Goal: Task Accomplishment & Management: Manage account settings

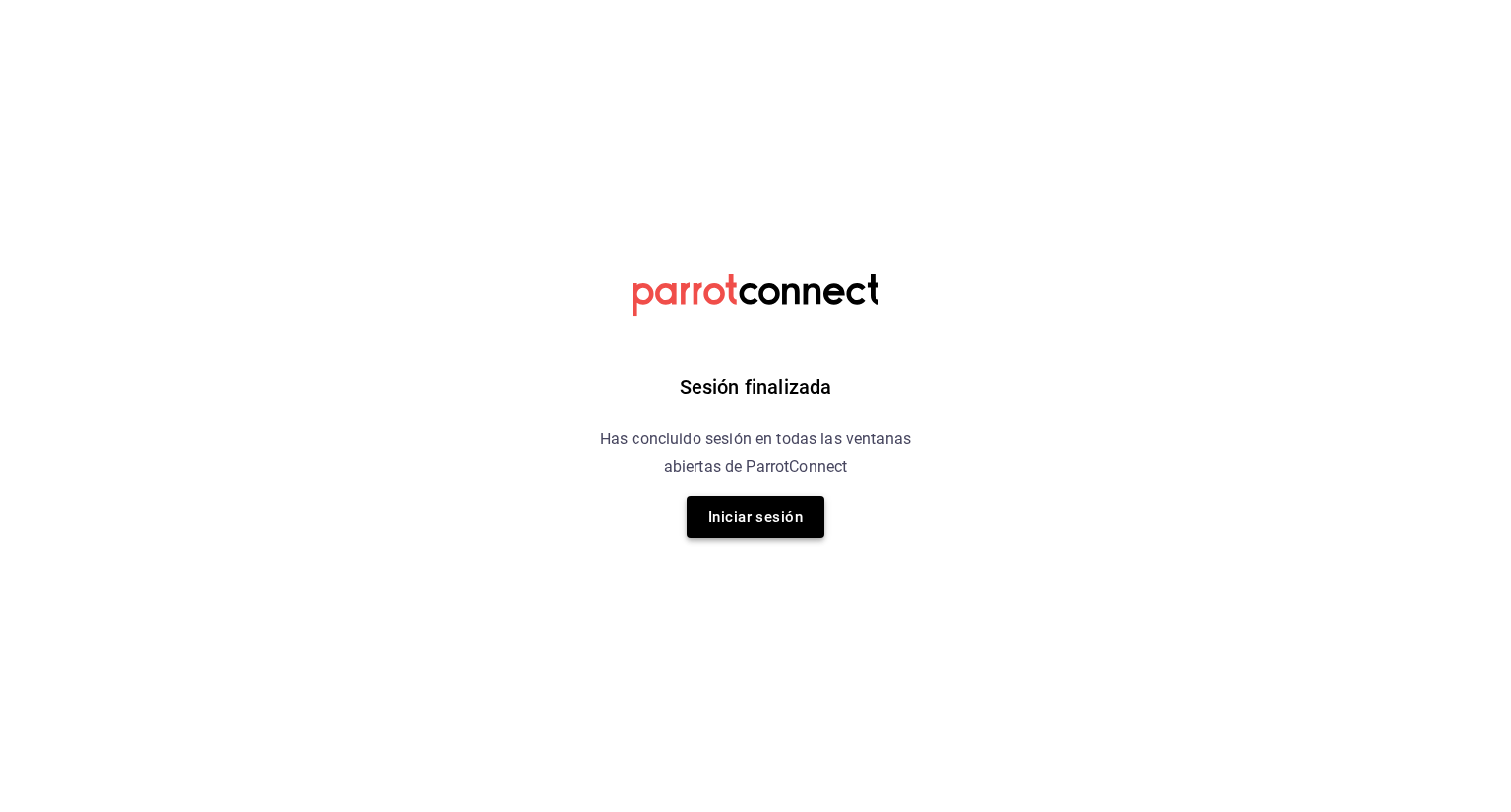
click at [778, 528] on button "Iniciar sesión" at bounding box center [755, 517] width 138 height 42
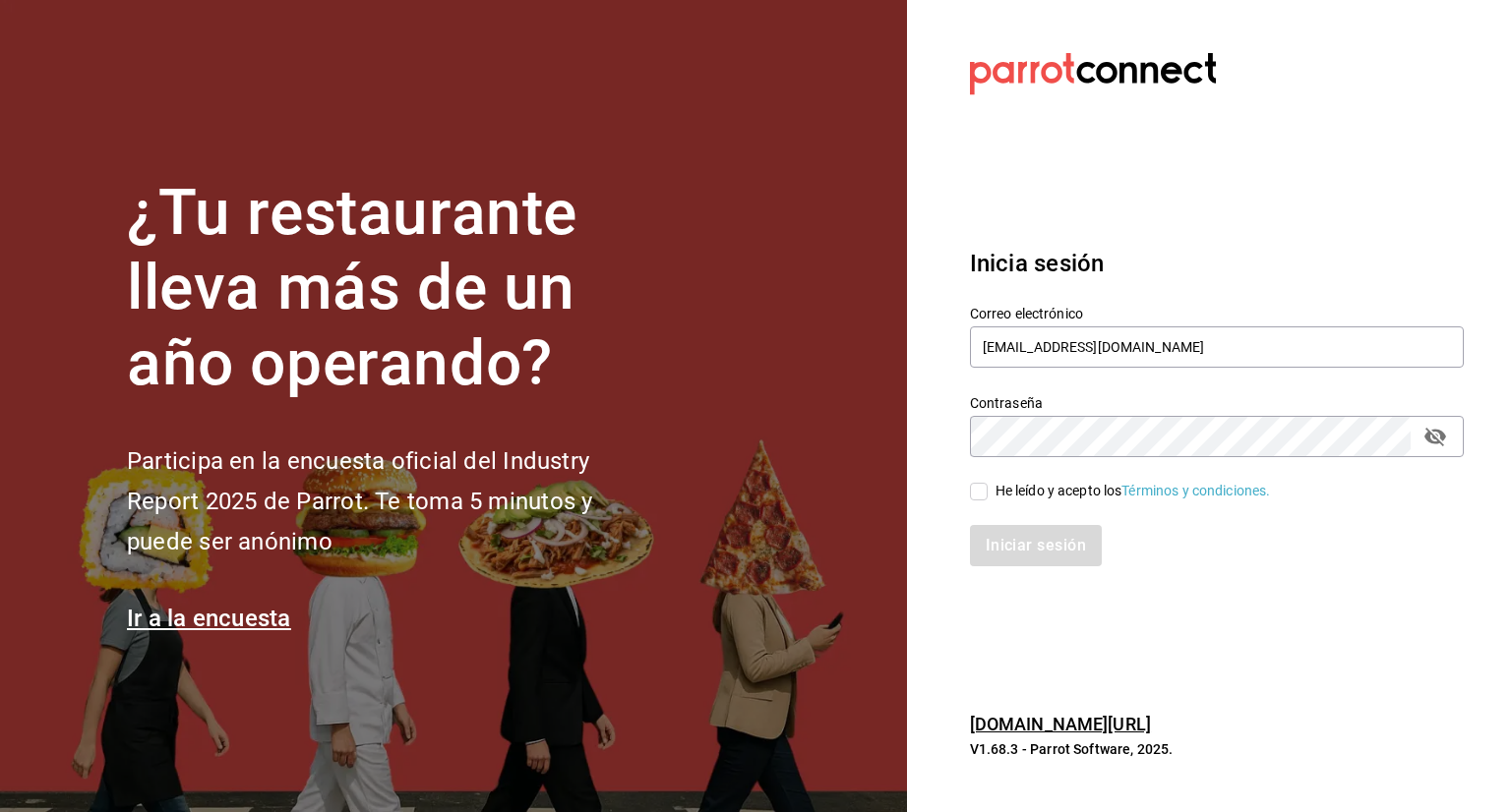
click at [980, 492] on input "He leído y acepto los Términos y condiciones." at bounding box center [979, 491] width 18 height 18
checkbox input "true"
click at [1046, 540] on button "Iniciar sesión" at bounding box center [1036, 546] width 134 height 42
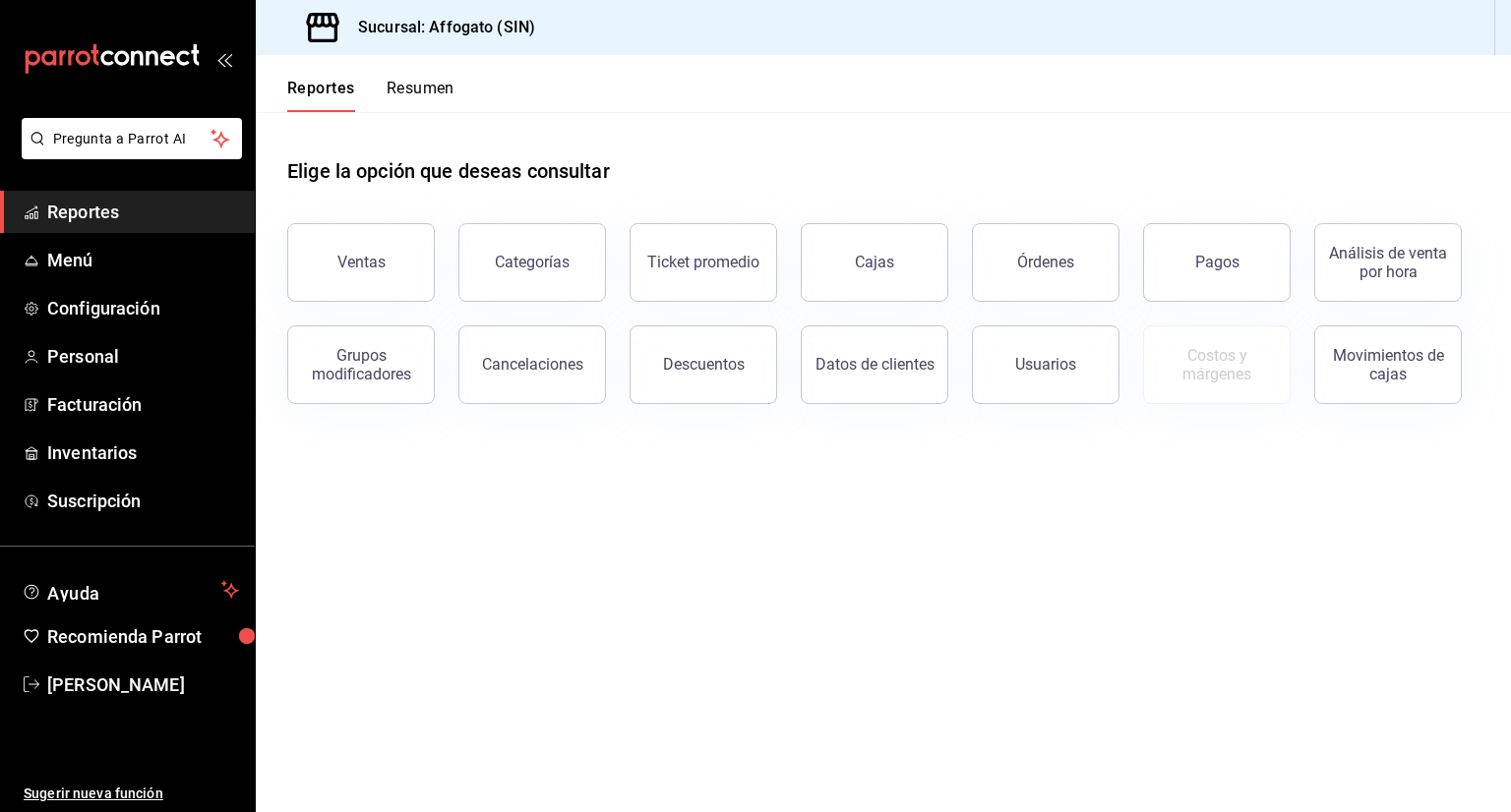
click at [417, 81] on button "Resumen" at bounding box center [420, 95] width 67 height 34
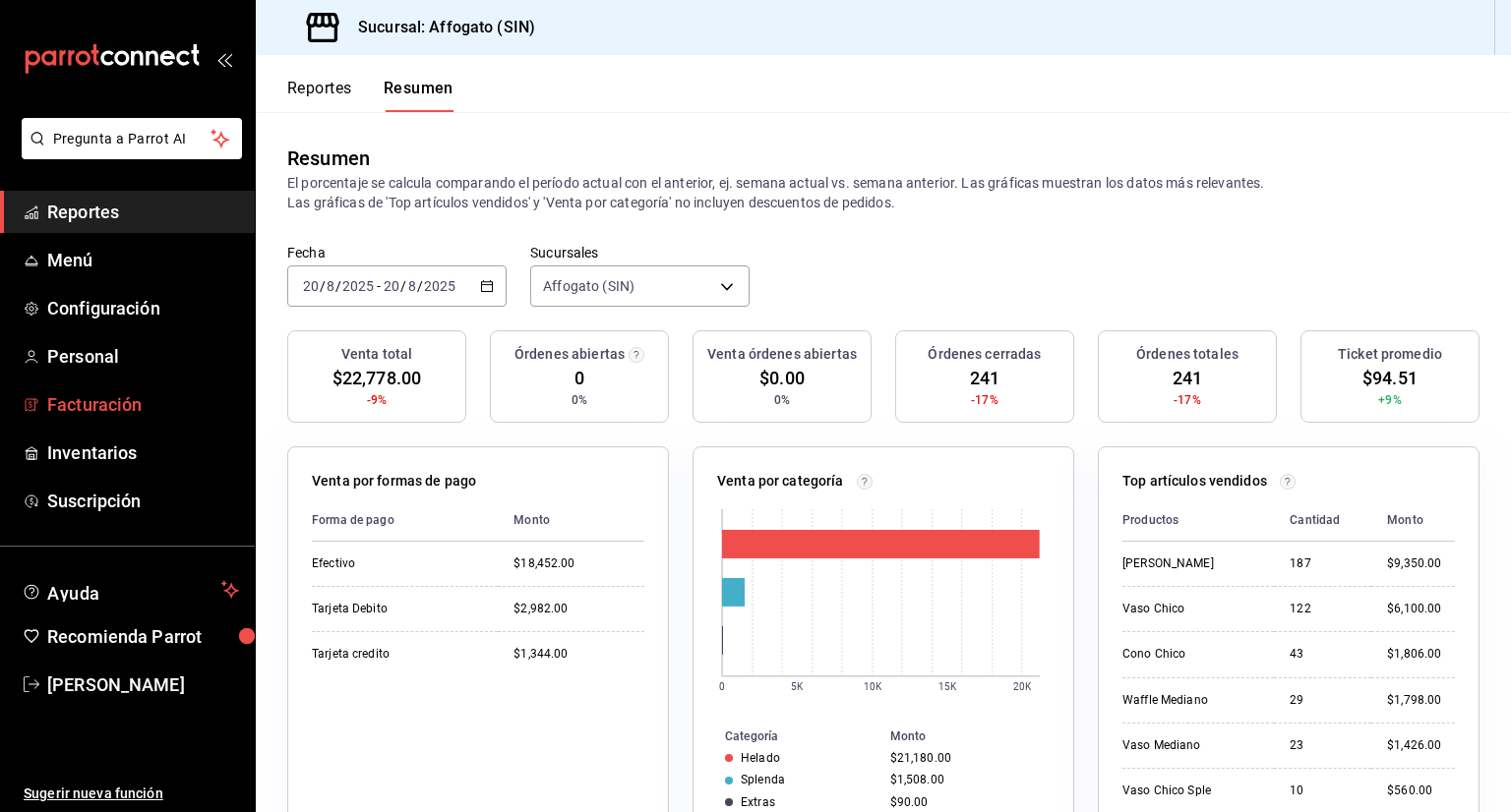
click at [122, 398] on span "Facturación" at bounding box center [144, 404] width 192 height 27
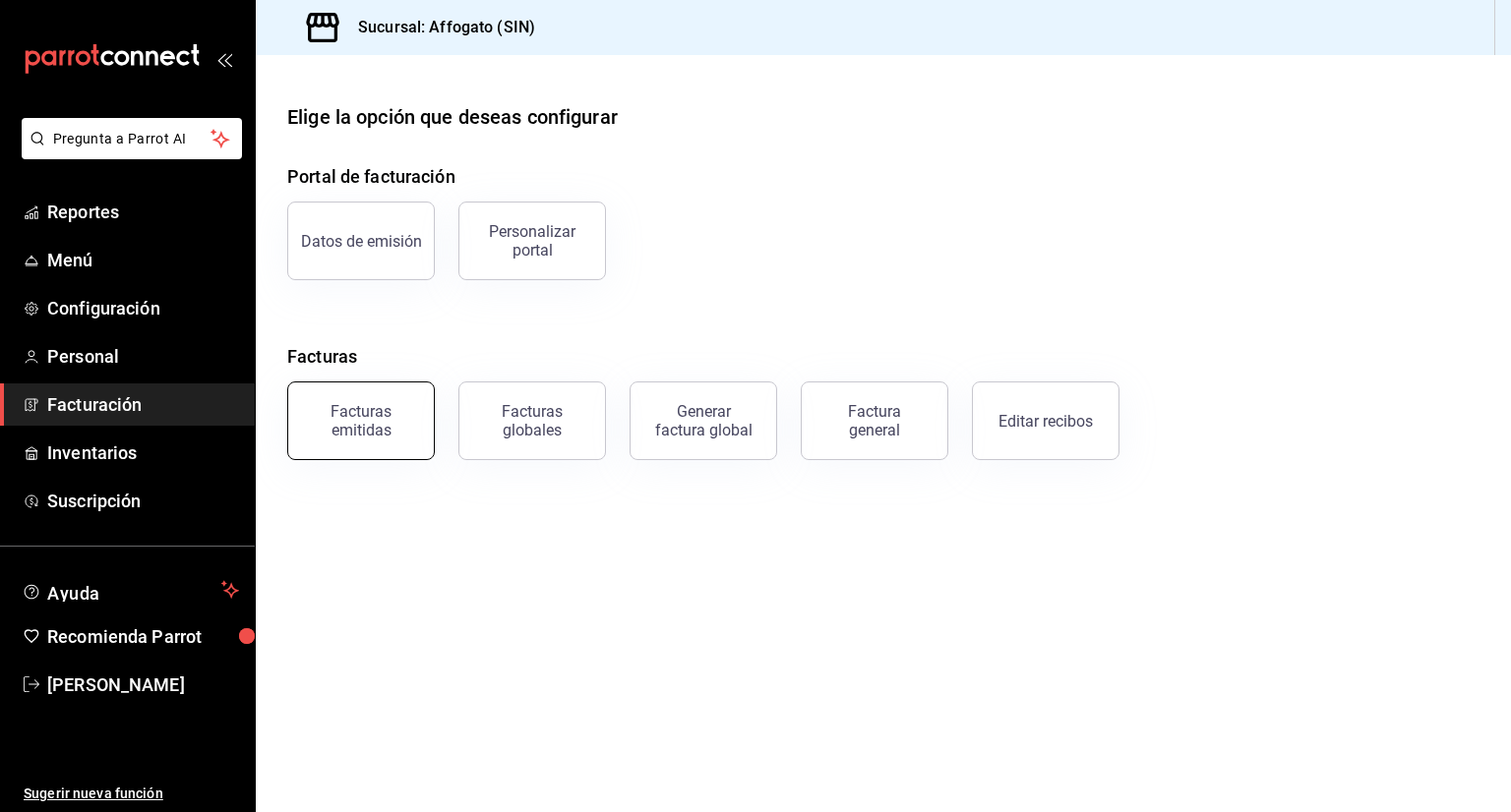
click at [371, 411] on div "Facturas emitidas" at bounding box center [361, 421] width 122 height 38
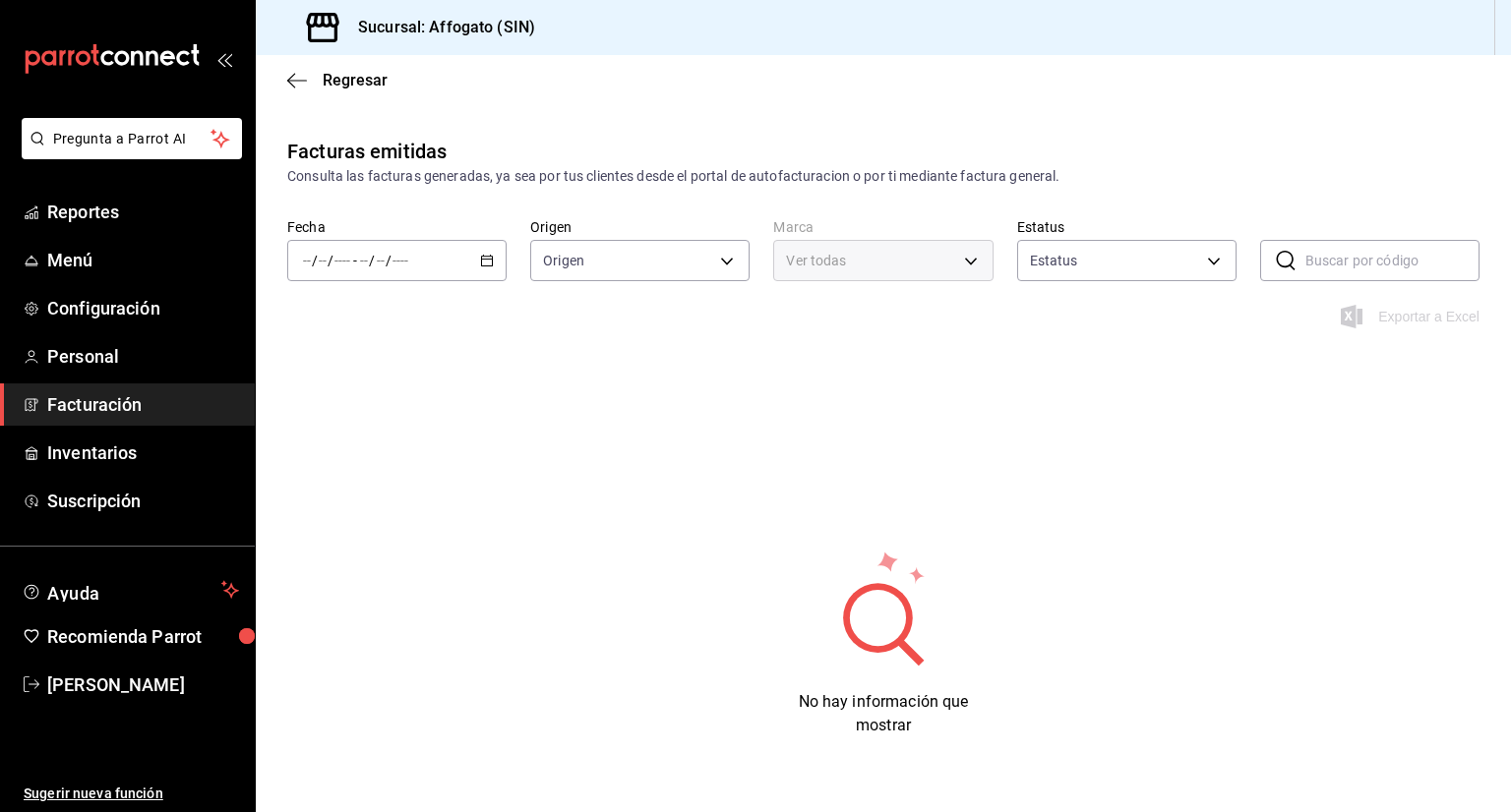
type input "ORDER_INVOICE,GENERAL_INVOICE"
type input "ACTIVE,PENDING_CANCELLATION,CANCELLED,PRE_CANCELLED"
type input "bbc168be-d95f-4a83-8cf4-7438ee6b39ac"
click at [488, 256] on \(Stroke\) "button" at bounding box center [486, 260] width 12 height 11
click at [357, 453] on span "Mes actual" at bounding box center [380, 453] width 153 height 21
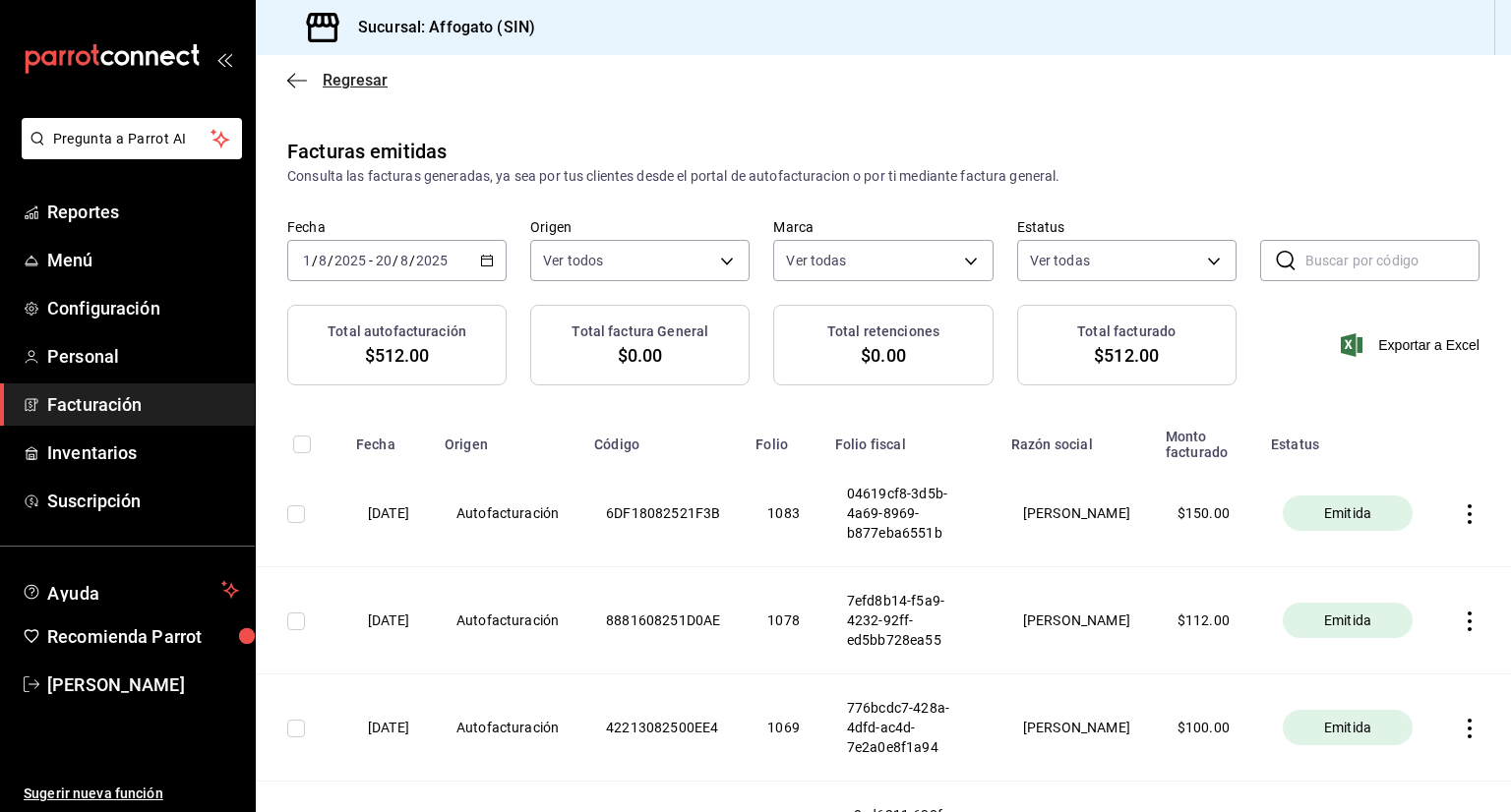
click at [295, 82] on icon "button" at bounding box center [297, 80] width 20 height 18
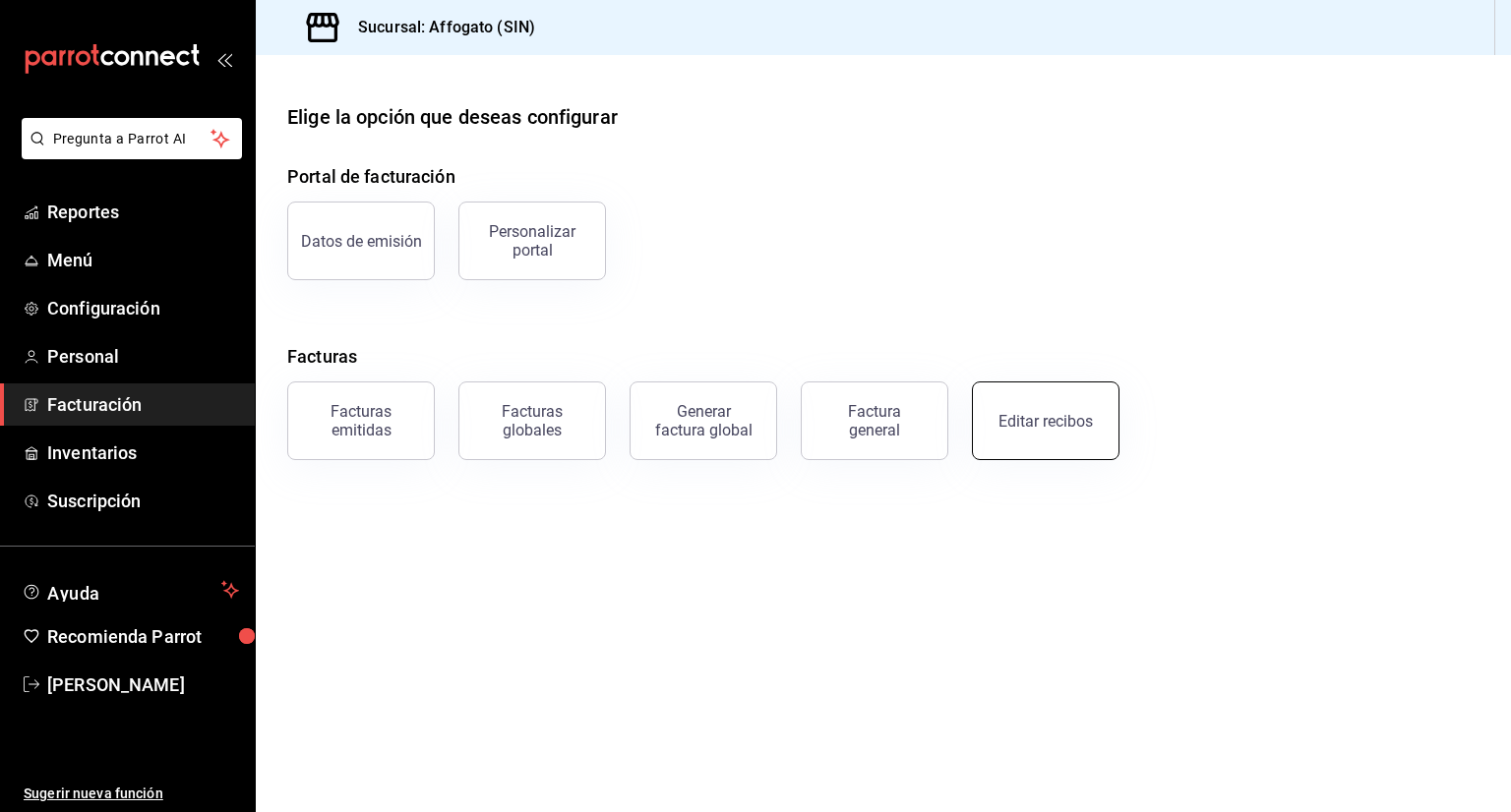
click at [1057, 418] on div "Editar recibos" at bounding box center [1045, 421] width 94 height 19
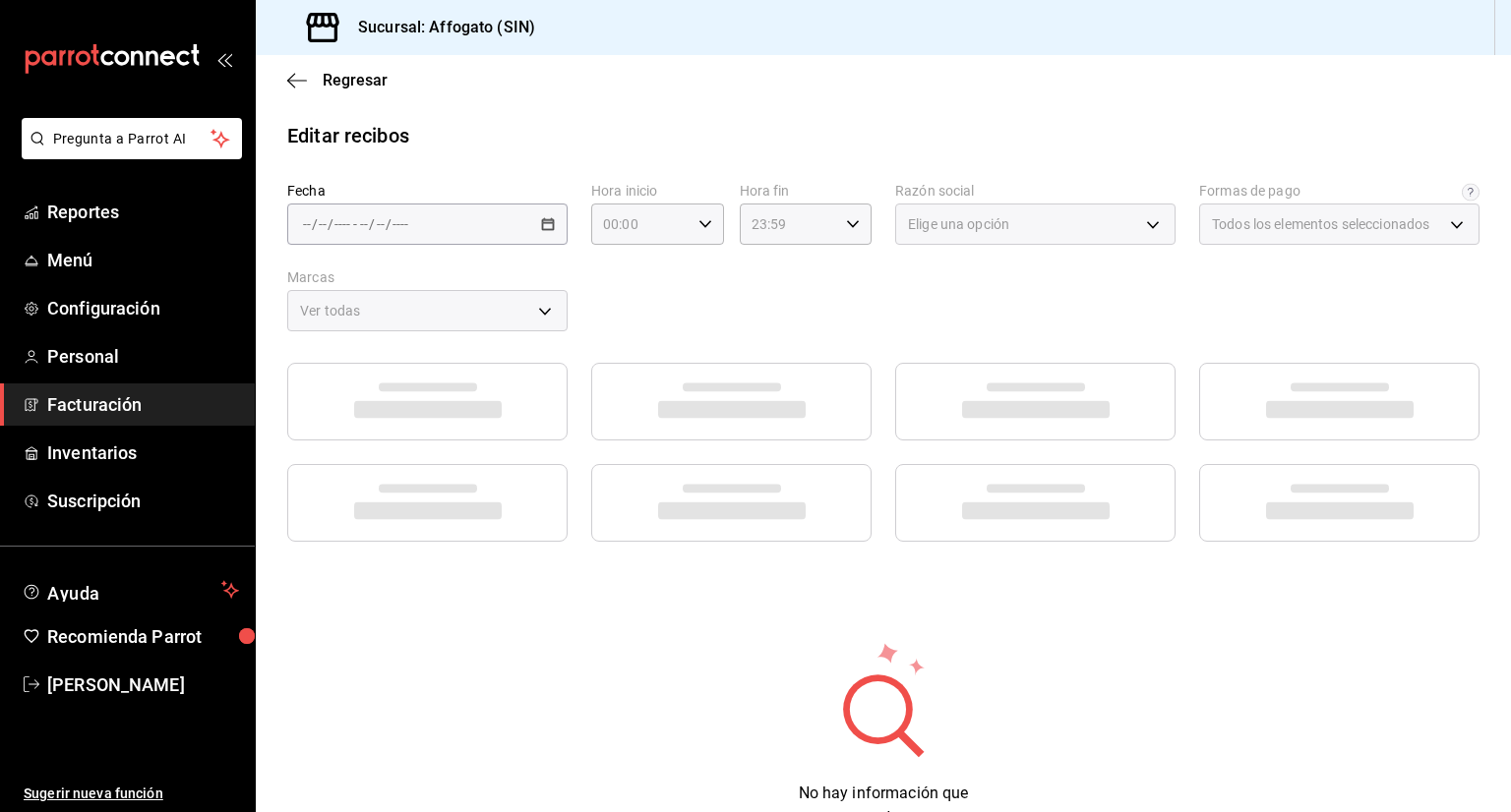
type input "1db67f47-450b-4ae6-8e35-7ef6388c7fc5"
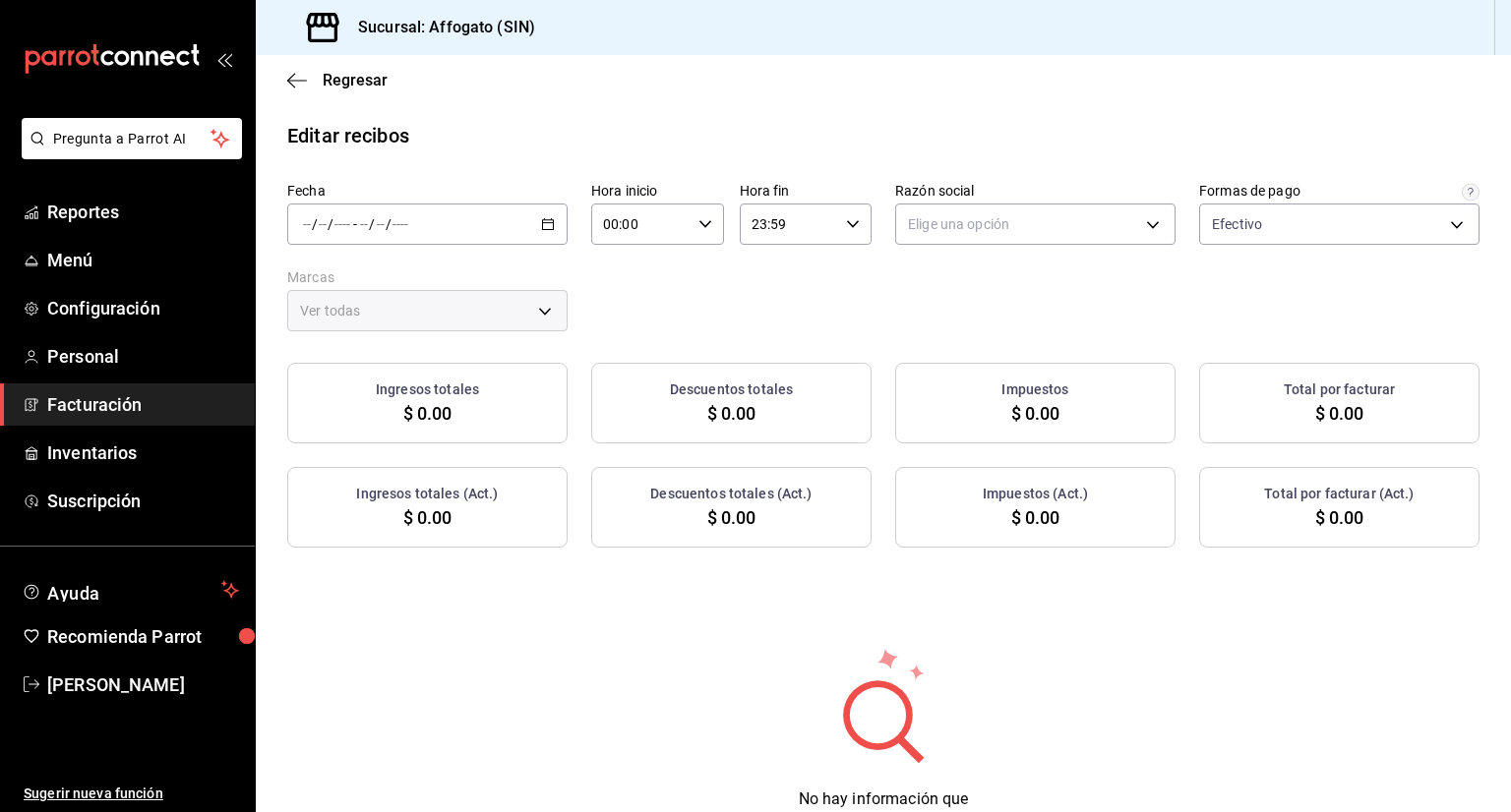
click at [543, 222] on \(Stroke\) "button" at bounding box center [548, 222] width 11 height 1
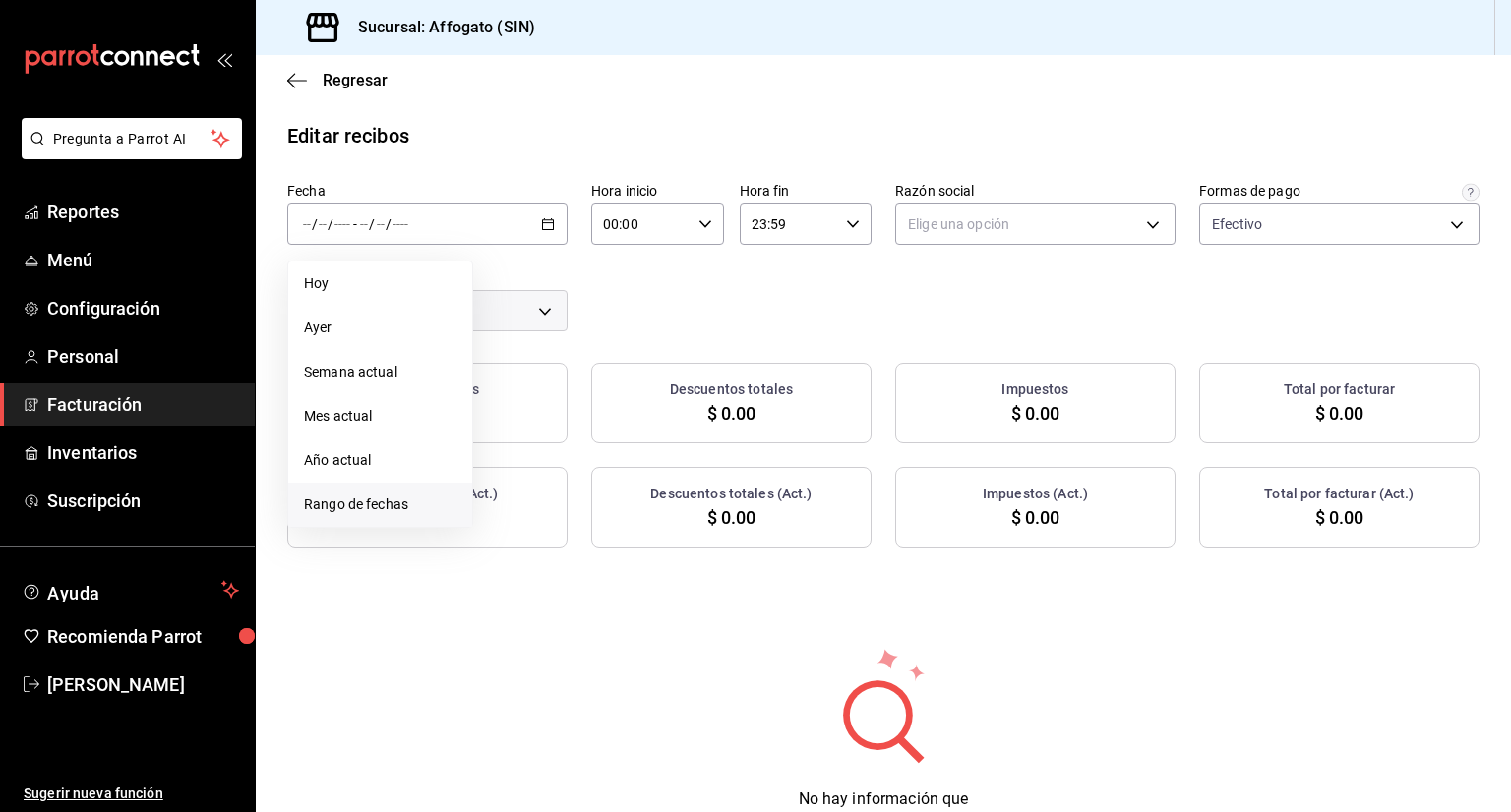
click at [365, 507] on span "Rango de fechas" at bounding box center [380, 504] width 153 height 21
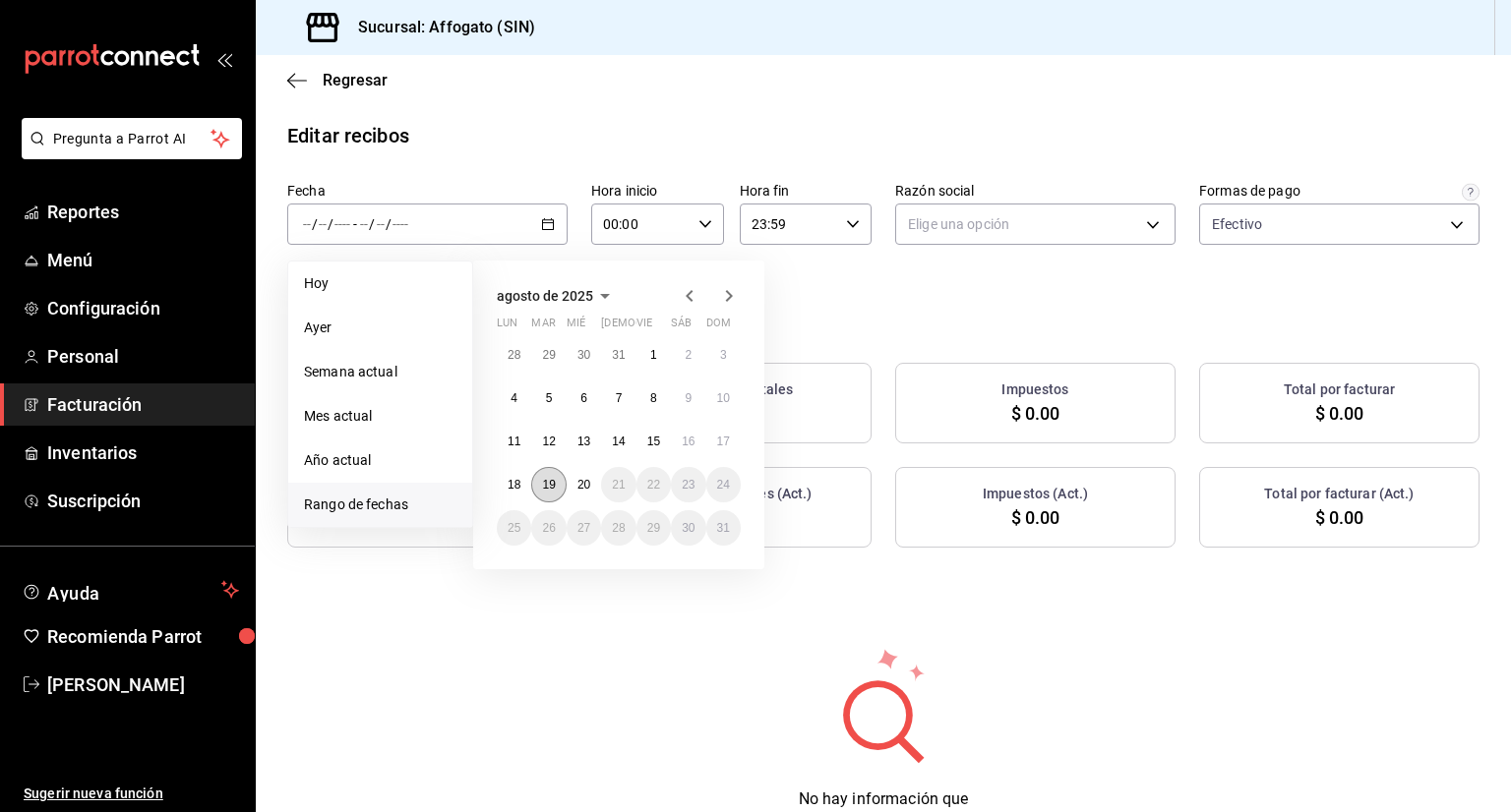
click at [543, 477] on abbr "19" at bounding box center [548, 484] width 13 height 14
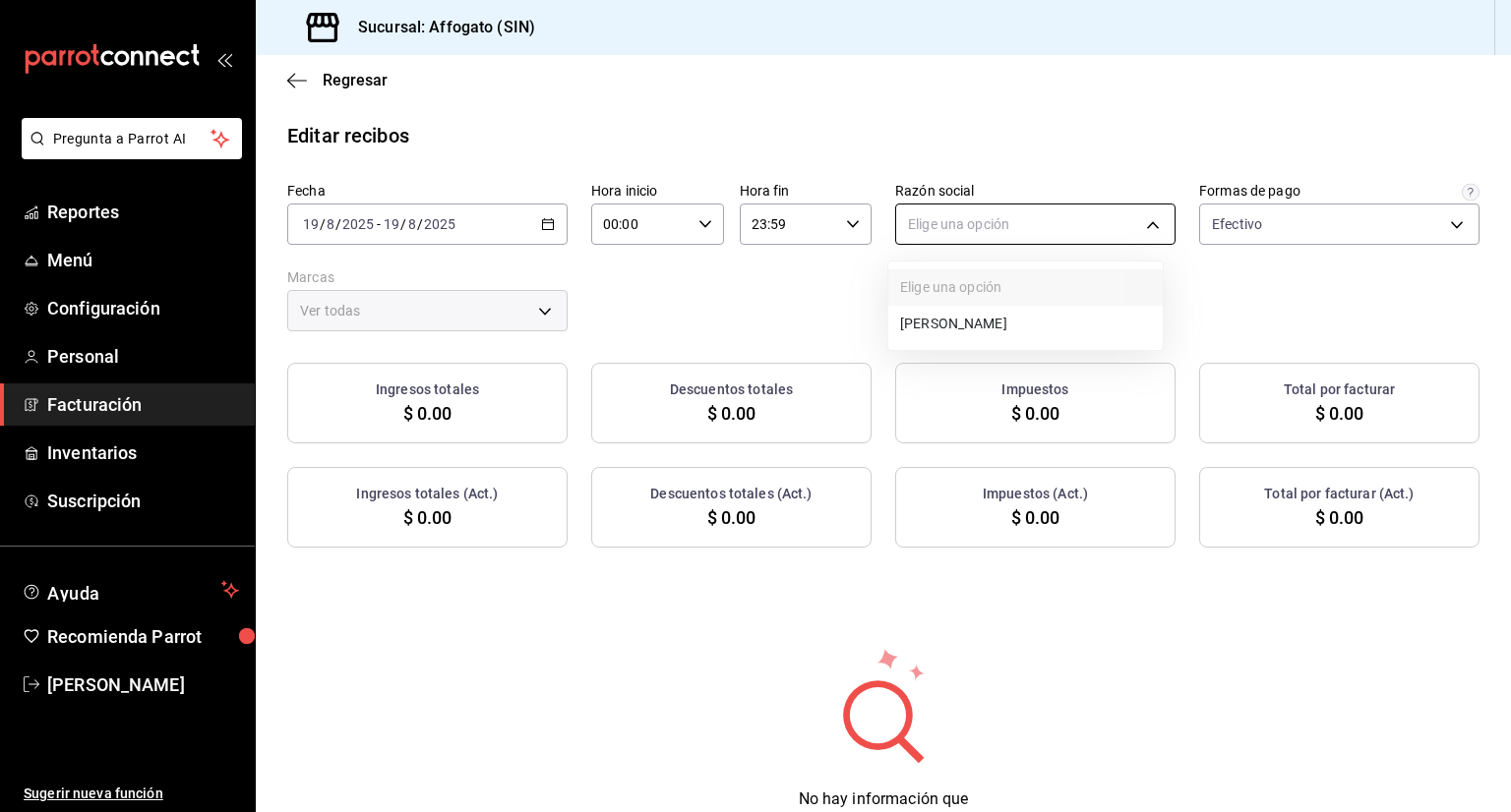
click at [1135, 216] on body "Pregunta a Parrot AI Reportes Menú Configuración Personal Facturación Inventari…" at bounding box center [755, 406] width 1511 height 812
click at [1036, 314] on li "ADOLFO ALVAREZ CABRERA" at bounding box center [1025, 324] width 274 height 37
type input "75c015e8-5138-4c17-886d-1abe1406d2d4"
type input "bbc168be-d95f-4a83-8cf4-7438ee6b39ac"
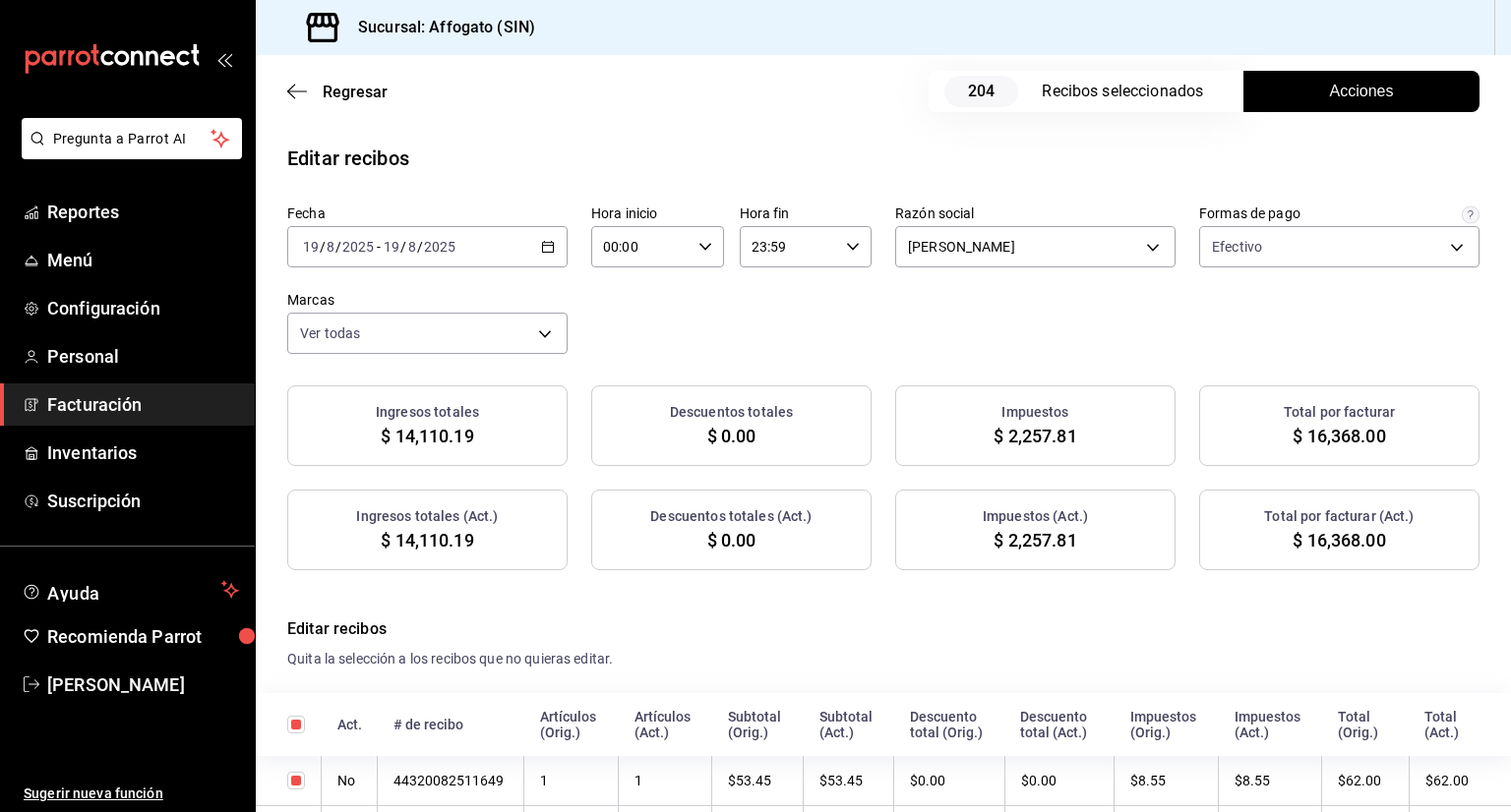
click at [1330, 98] on span "Acciones" at bounding box center [1361, 91] width 64 height 24
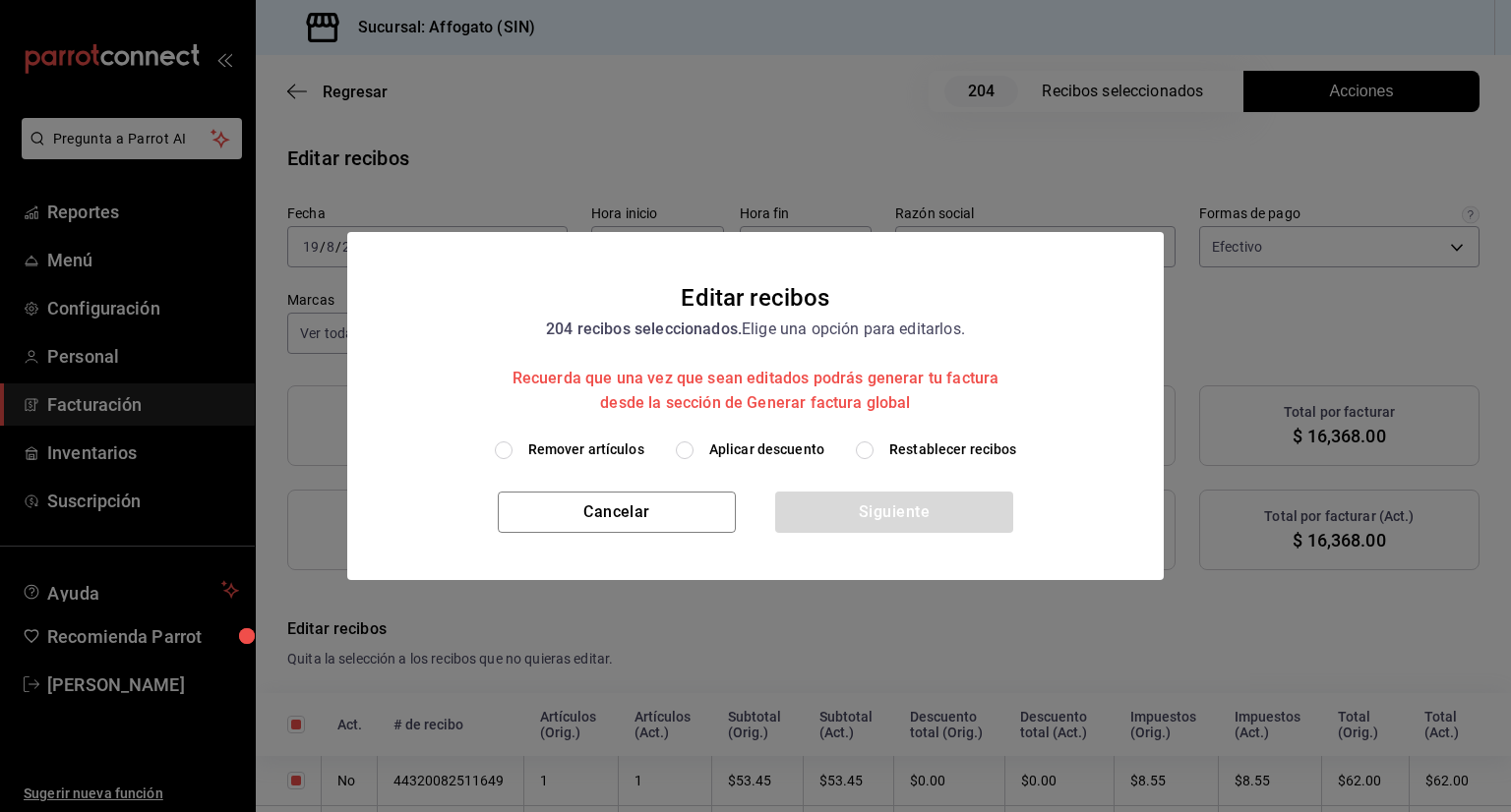
click at [503, 446] on input "Remover artículos" at bounding box center [503, 451] width 18 height 18
radio input "true"
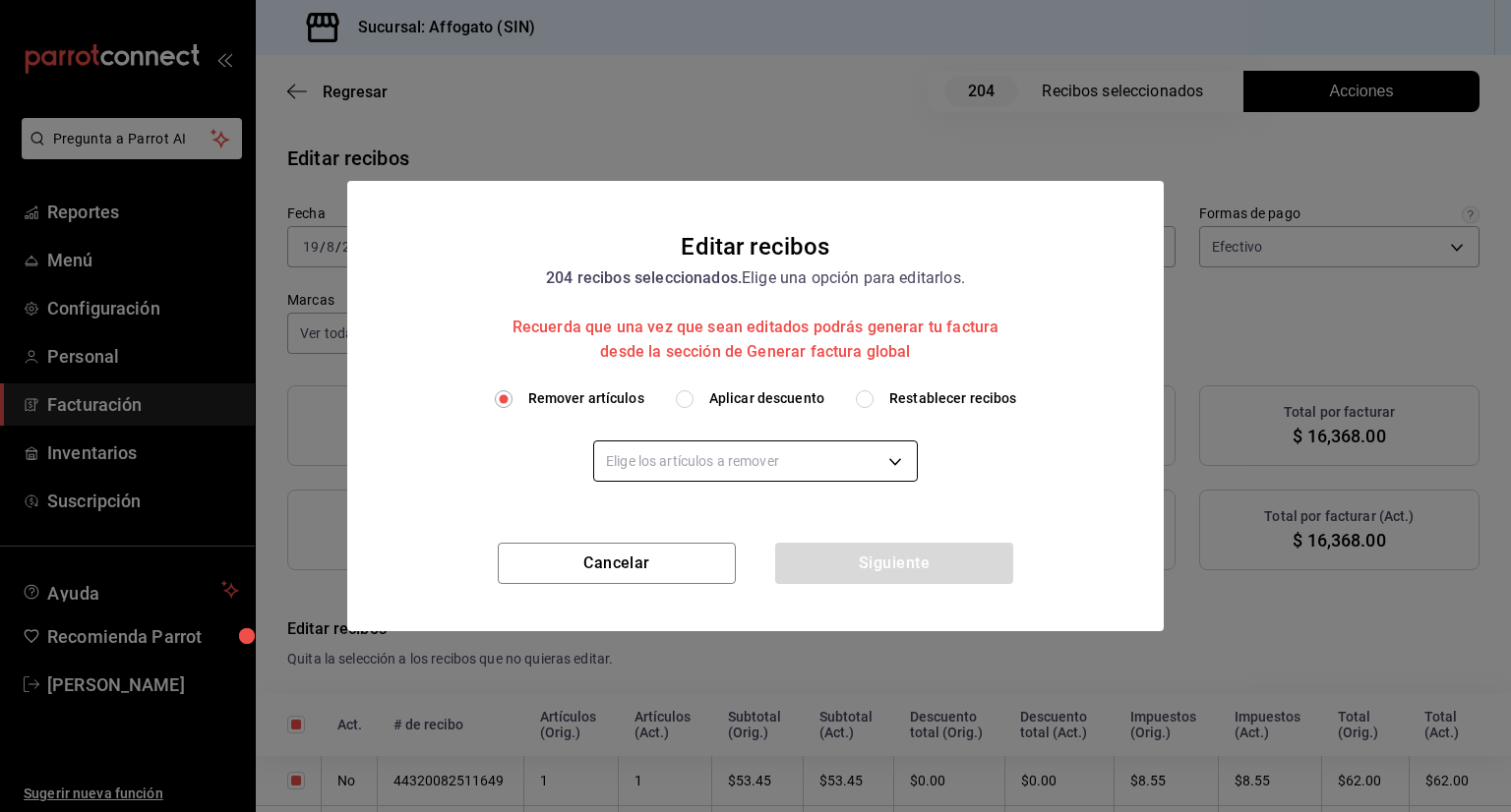
click at [901, 460] on body "Pregunta a Parrot AI Reportes Menú Configuración Personal Facturación Inventari…" at bounding box center [755, 406] width 1511 height 812
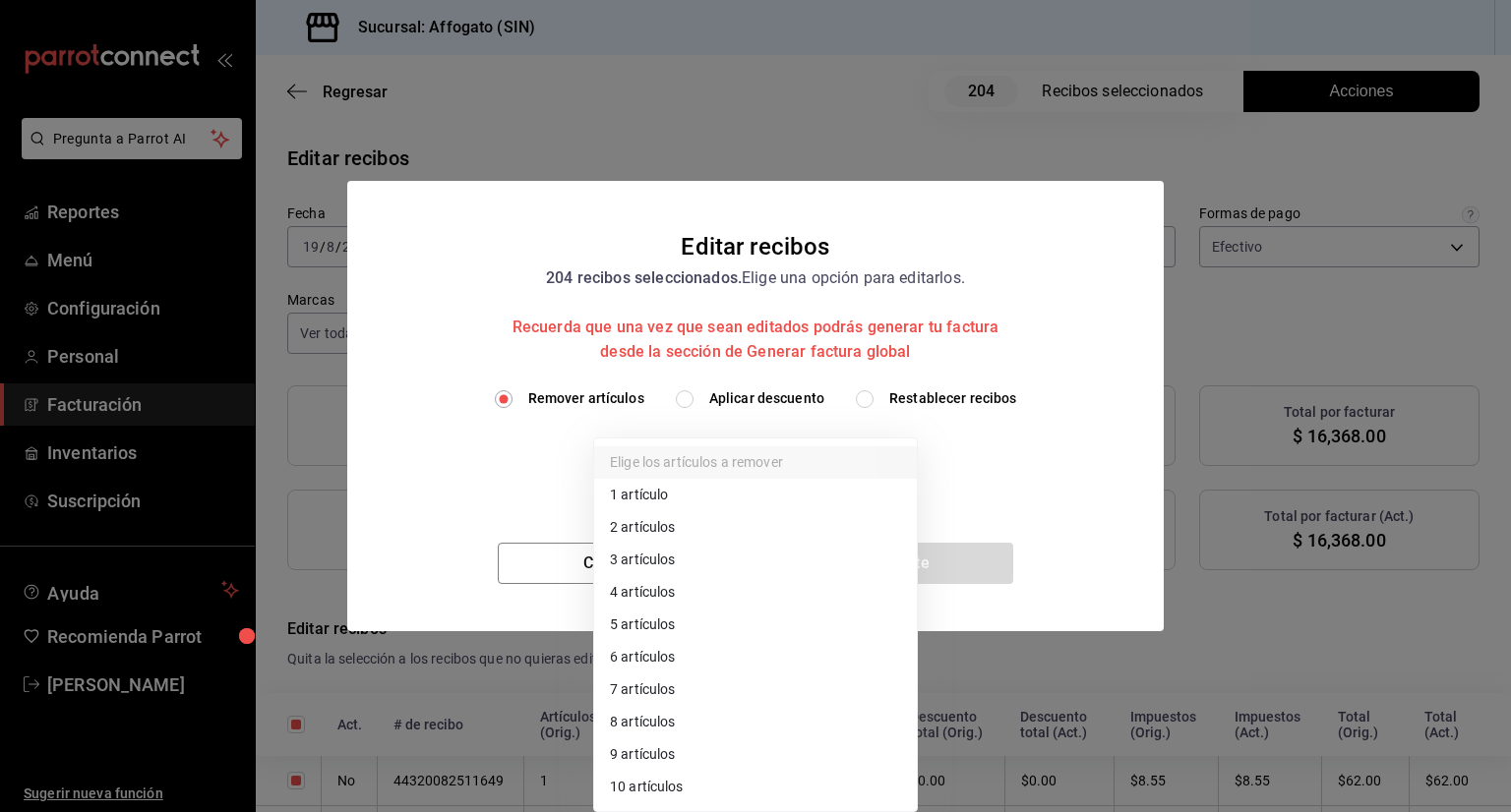
click at [665, 490] on li "1 artículo" at bounding box center [756, 494] width 323 height 33
type input "1"
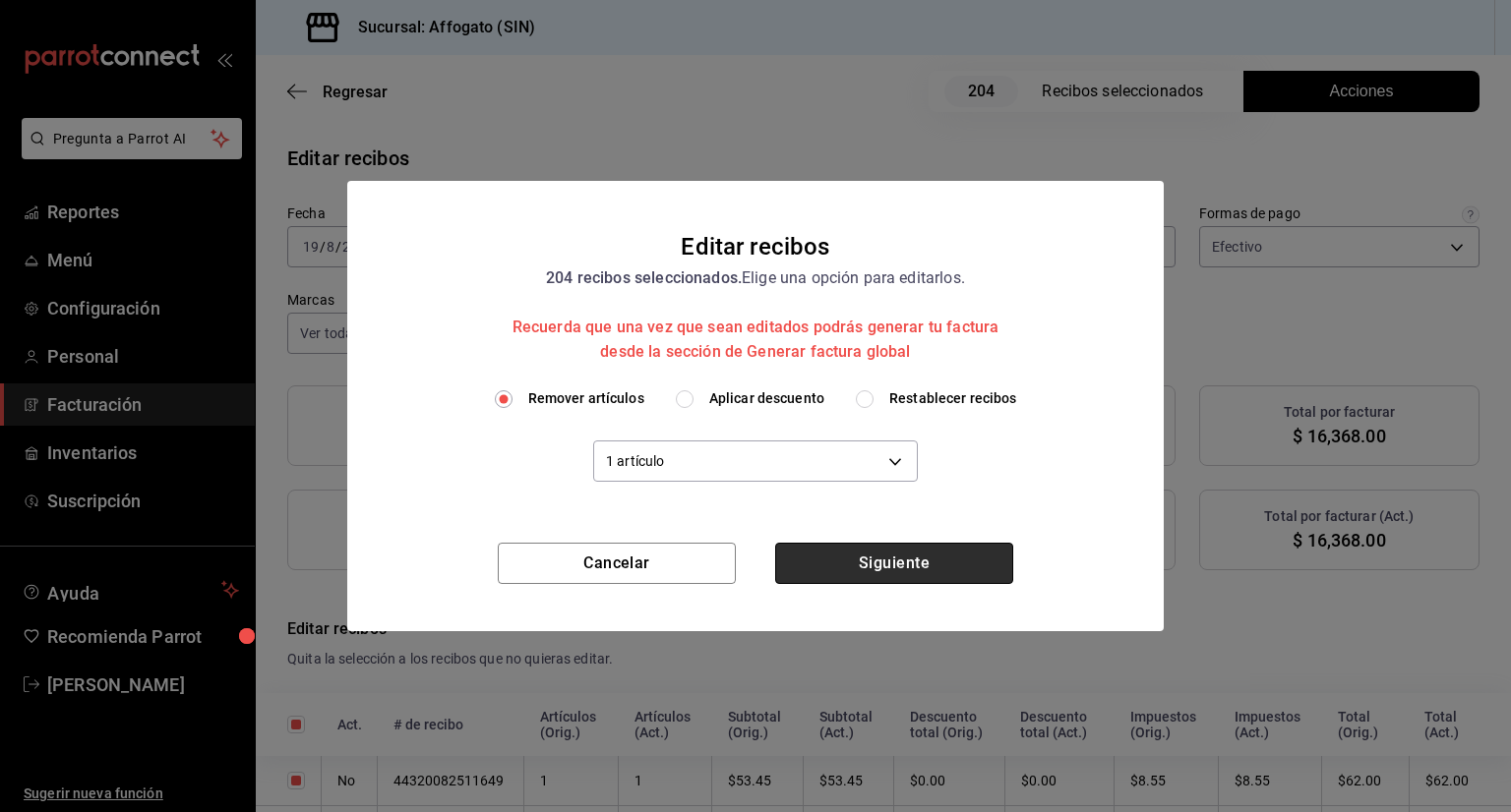
click at [902, 563] on button "Siguiente" at bounding box center [894, 563] width 238 height 42
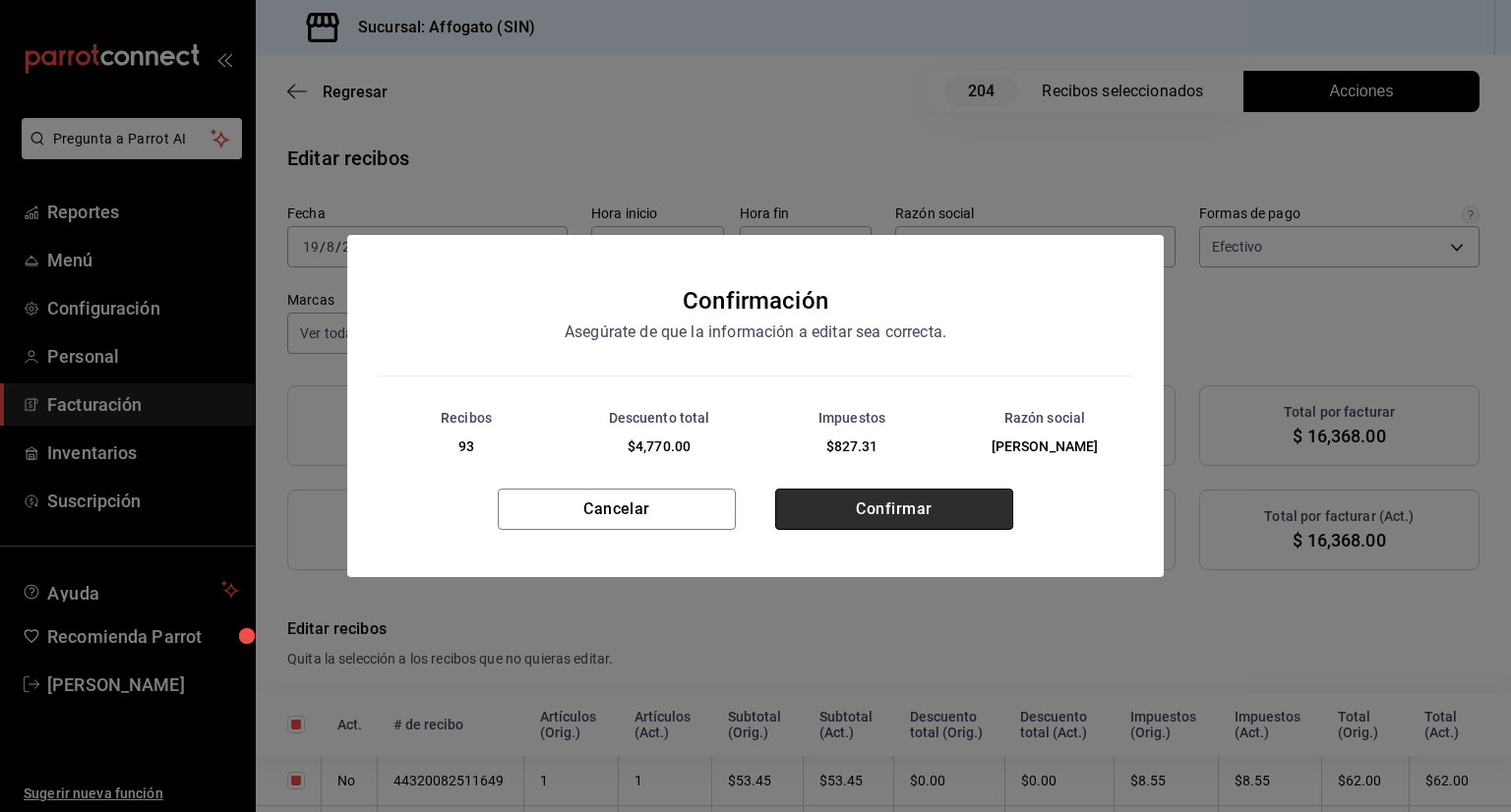
click at [893, 518] on button "Confirmar" at bounding box center [894, 509] width 238 height 42
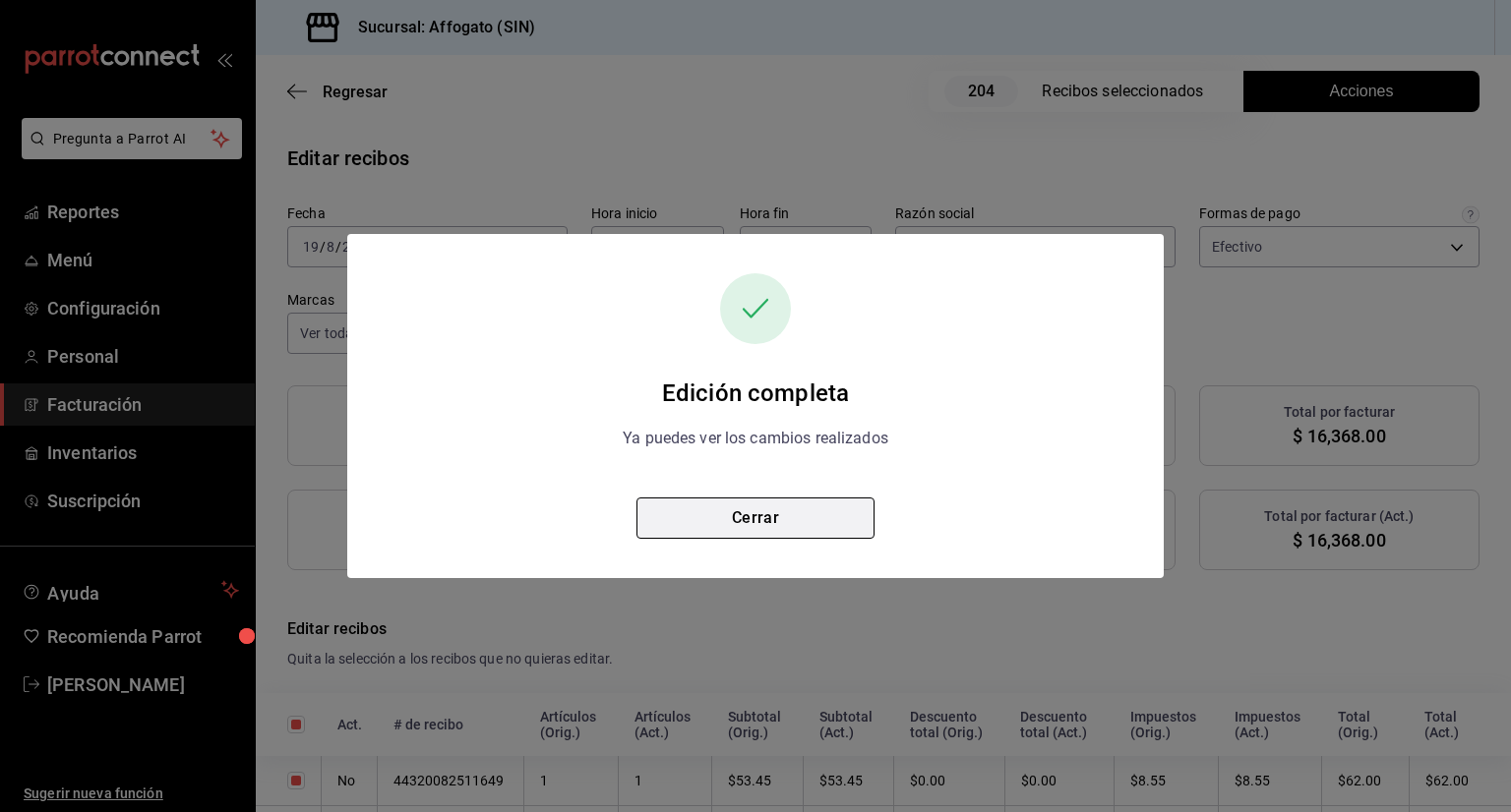
click at [835, 510] on button "Cerrar" at bounding box center [755, 518] width 238 height 42
